Goal: Navigation & Orientation: Go to known website

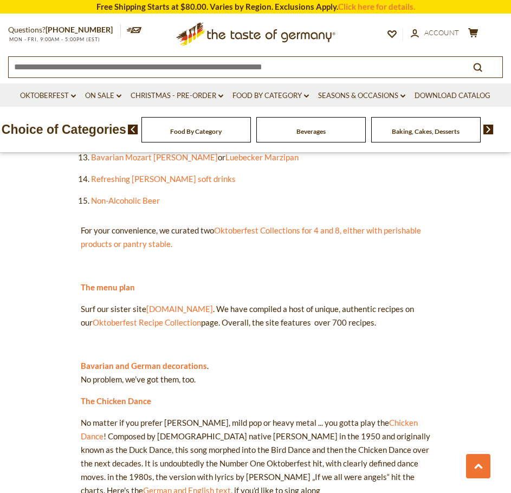
scroll to position [705, 0]
